Goal: Task Accomplishment & Management: Manage account settings

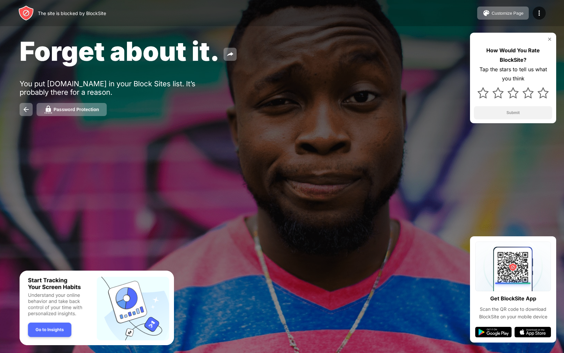
click at [548, 37] on img at bounding box center [549, 39] width 5 height 5
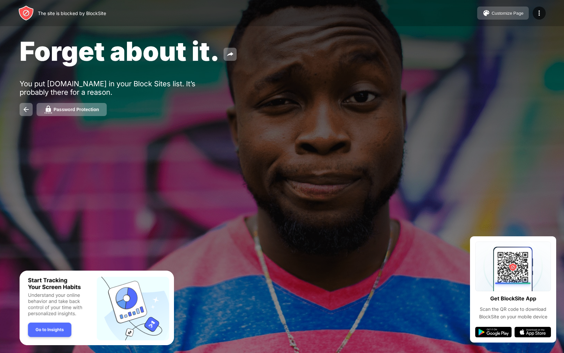
click at [516, 16] on button "Customize Page" at bounding box center [503, 13] width 52 height 13
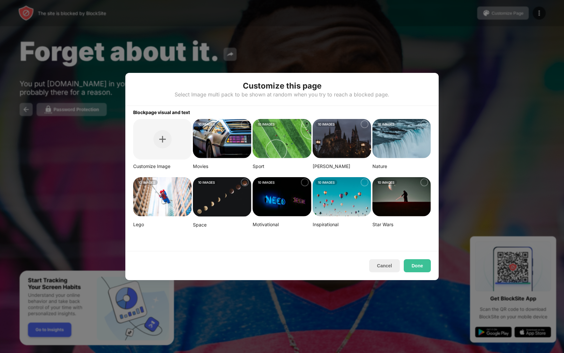
click at [327, 196] on img at bounding box center [342, 196] width 58 height 39
click at [418, 265] on button "Done" at bounding box center [417, 265] width 27 height 13
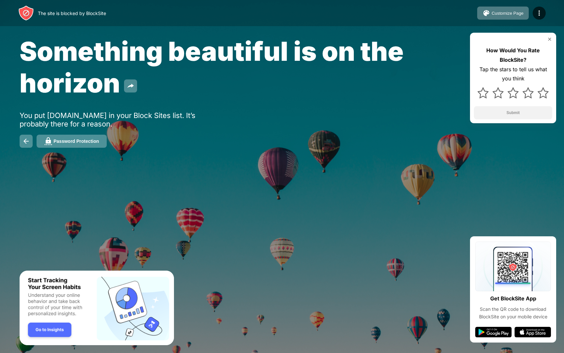
click at [246, 218] on div at bounding box center [282, 176] width 564 height 353
click at [551, 40] on img at bounding box center [549, 39] width 5 height 5
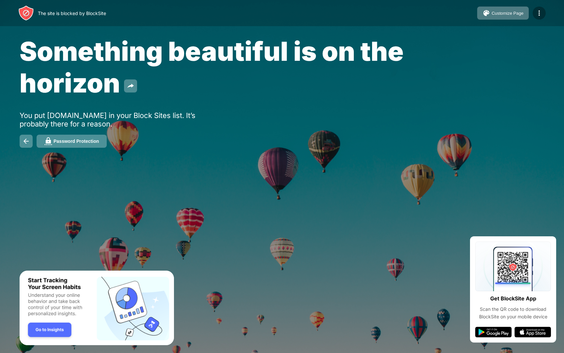
click at [540, 11] on img at bounding box center [540, 13] width 8 height 8
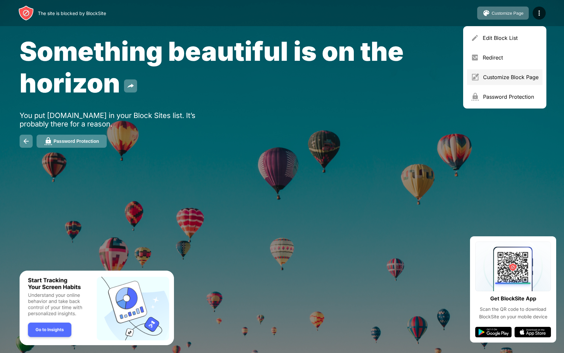
click at [514, 80] on div "Customize Block Page" at bounding box center [511, 77] width 56 height 7
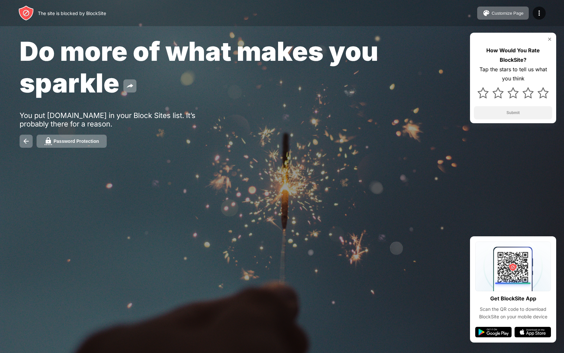
click at [551, 39] on img at bounding box center [549, 39] width 5 height 5
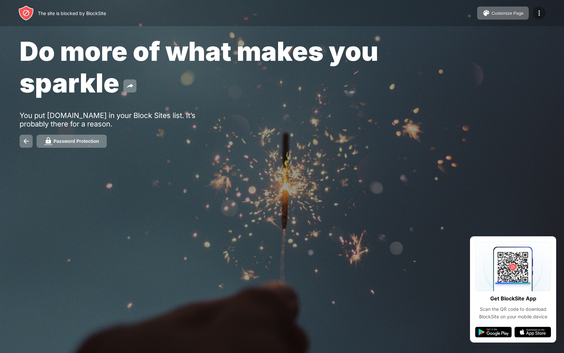
click at [542, 10] on img at bounding box center [540, 13] width 8 height 8
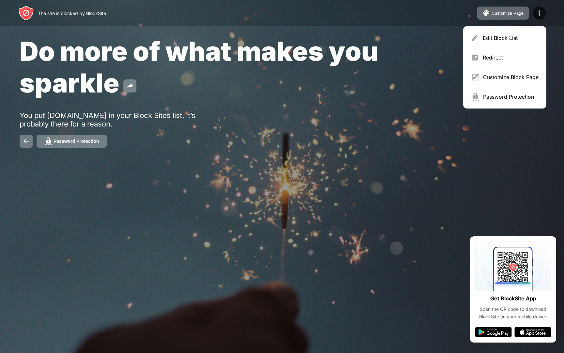
click at [504, 146] on div "Password Protection" at bounding box center [282, 141] width 525 height 13
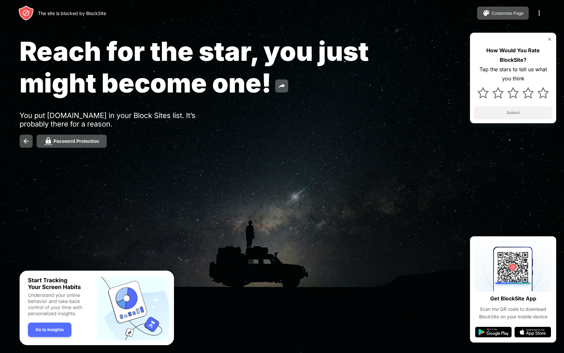
click at [229, 247] on div at bounding box center [282, 176] width 564 height 353
click at [207, 216] on div at bounding box center [282, 176] width 564 height 353
click at [205, 211] on div at bounding box center [282, 176] width 564 height 353
